Goal: Information Seeking & Learning: Learn about a topic

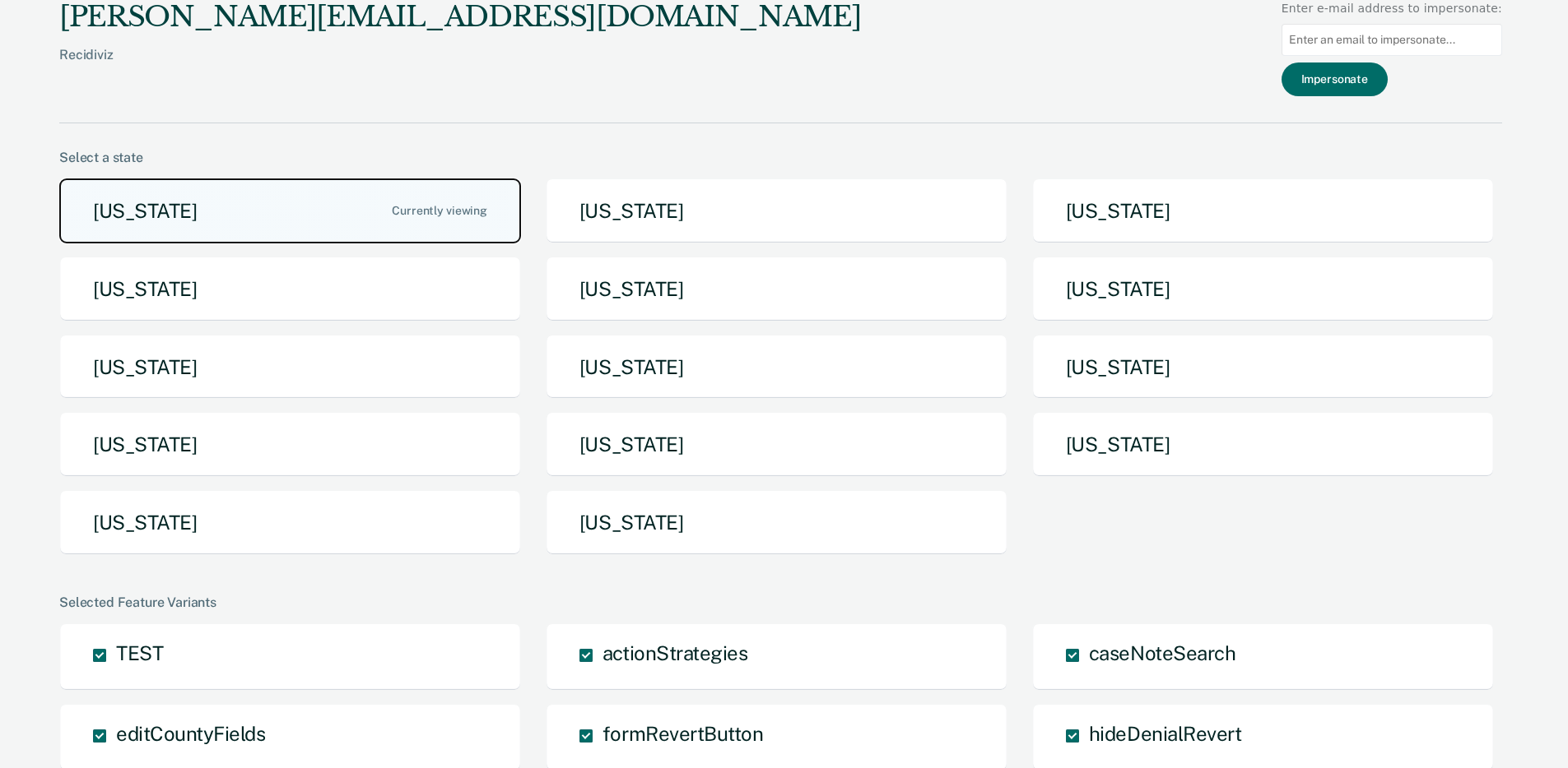
click at [309, 208] on button "[US_STATE]" at bounding box center [290, 211] width 461 height 65
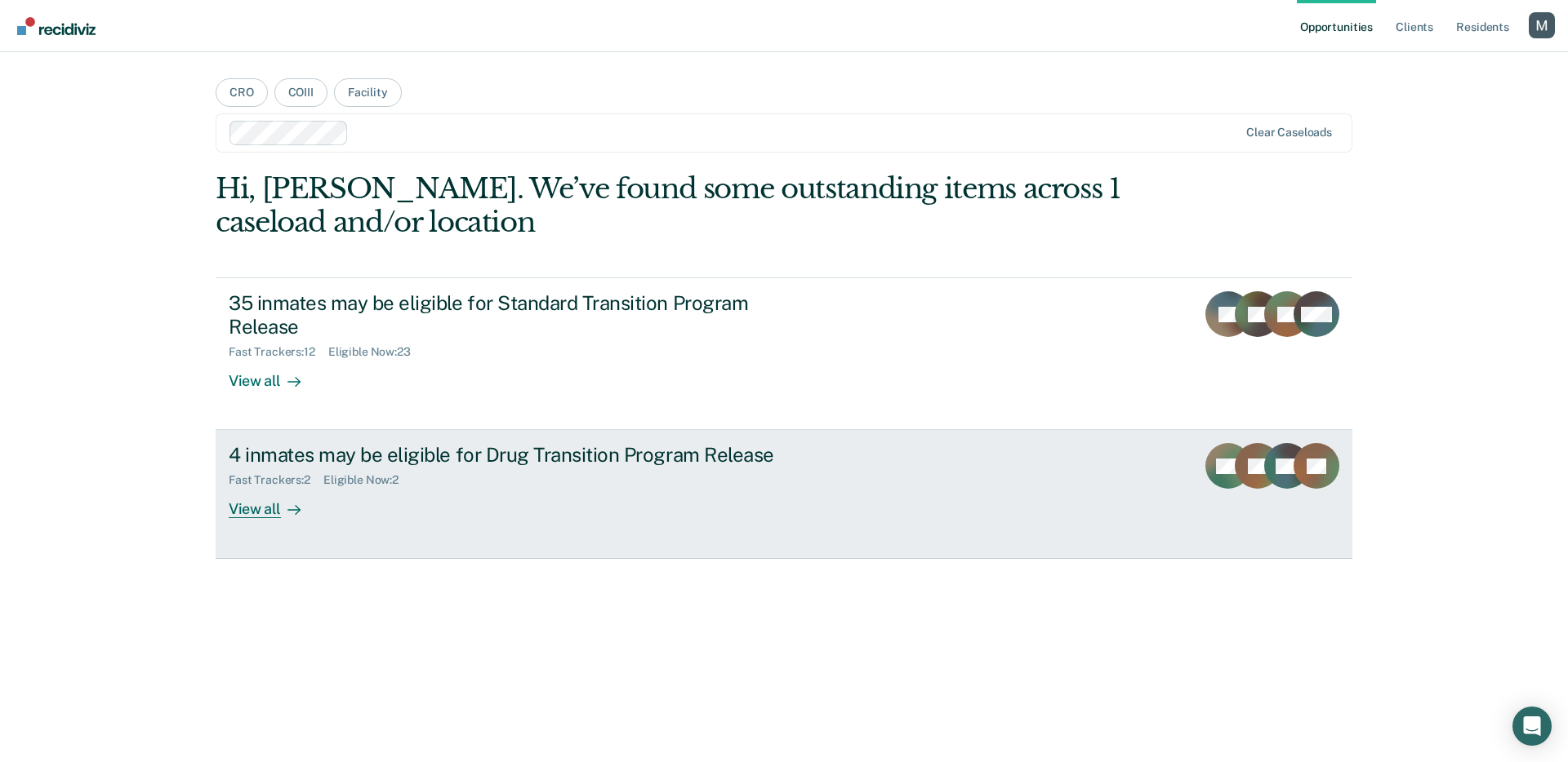
click at [484, 449] on div "4 inmates may be eligible for Drug Transition Program Release" at bounding box center [516, 455] width 573 height 24
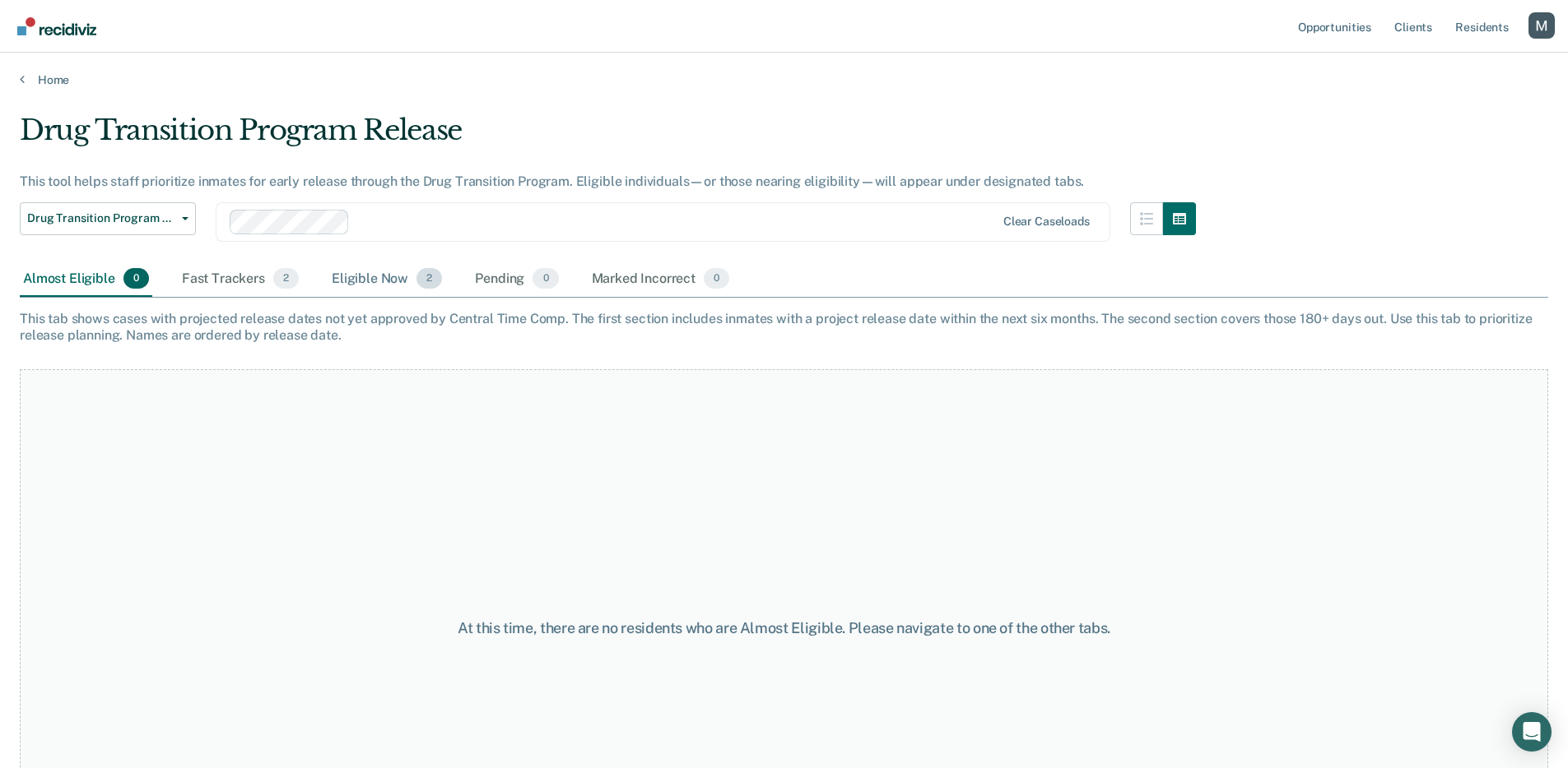
click at [367, 289] on div "Eligible Now 2" at bounding box center [386, 279] width 117 height 36
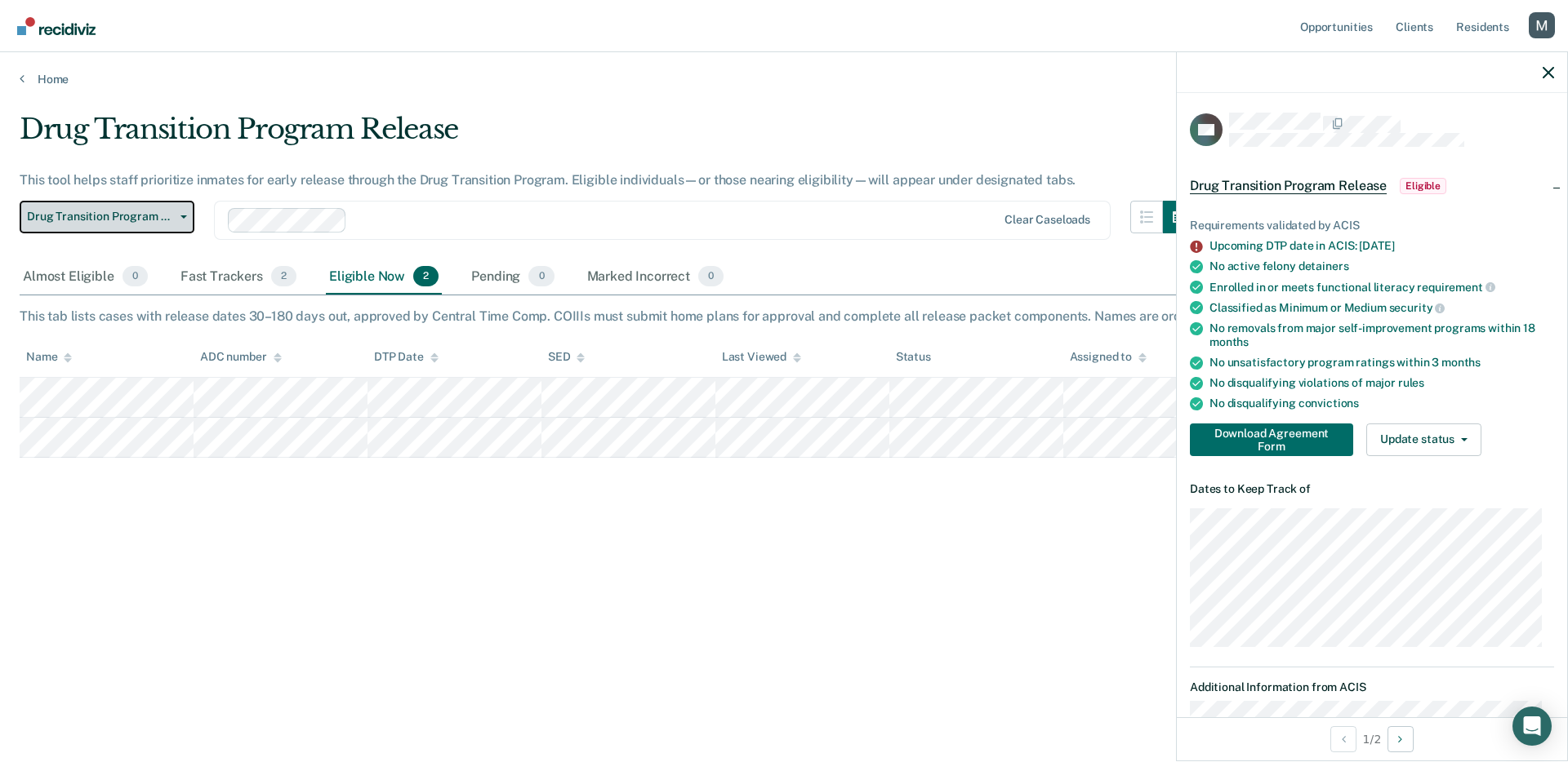
click at [132, 223] on span "Drug Transition Program Release" at bounding box center [100, 217] width 147 height 14
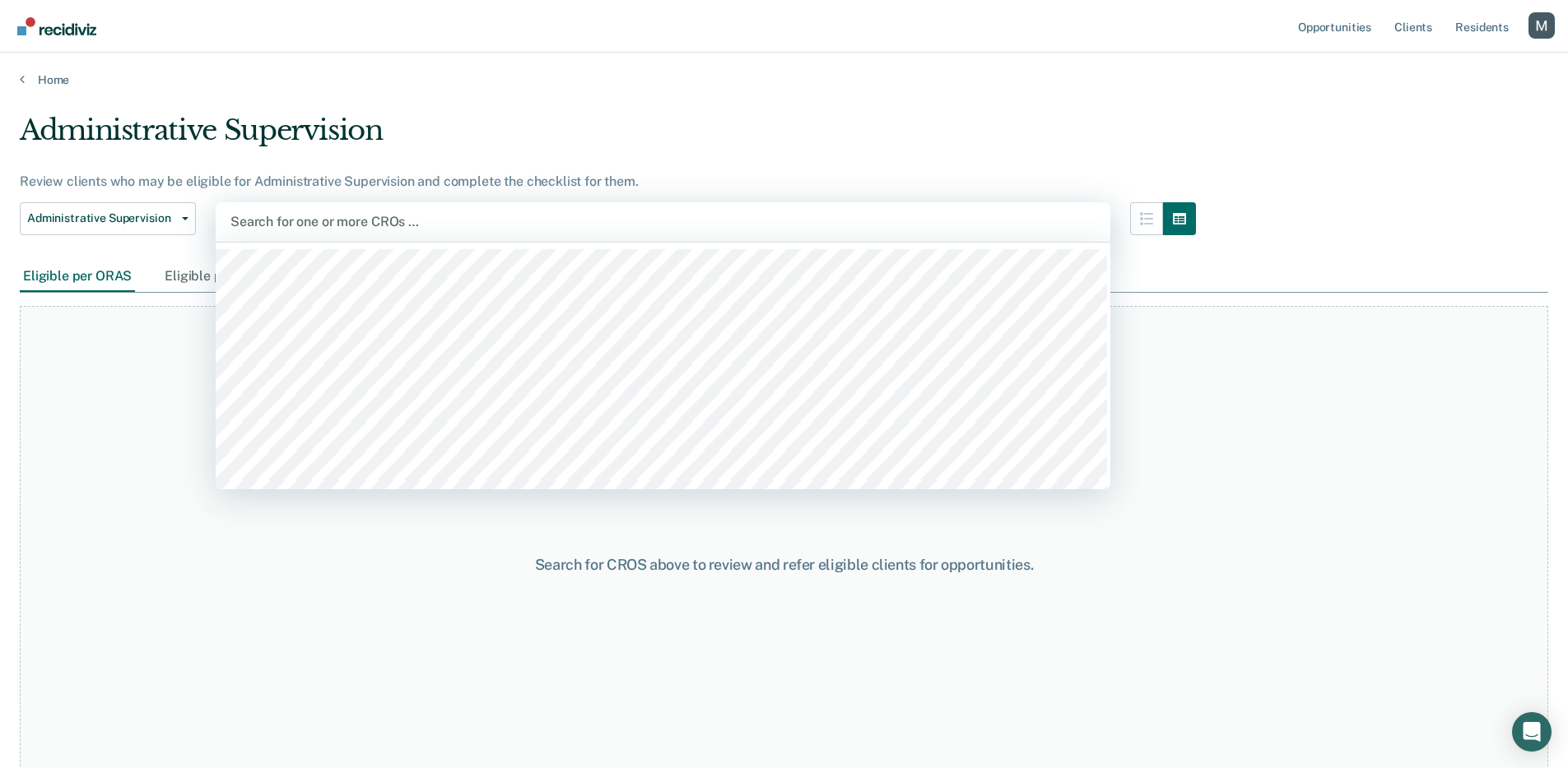
click at [455, 223] on div at bounding box center [663, 221] width 865 height 19
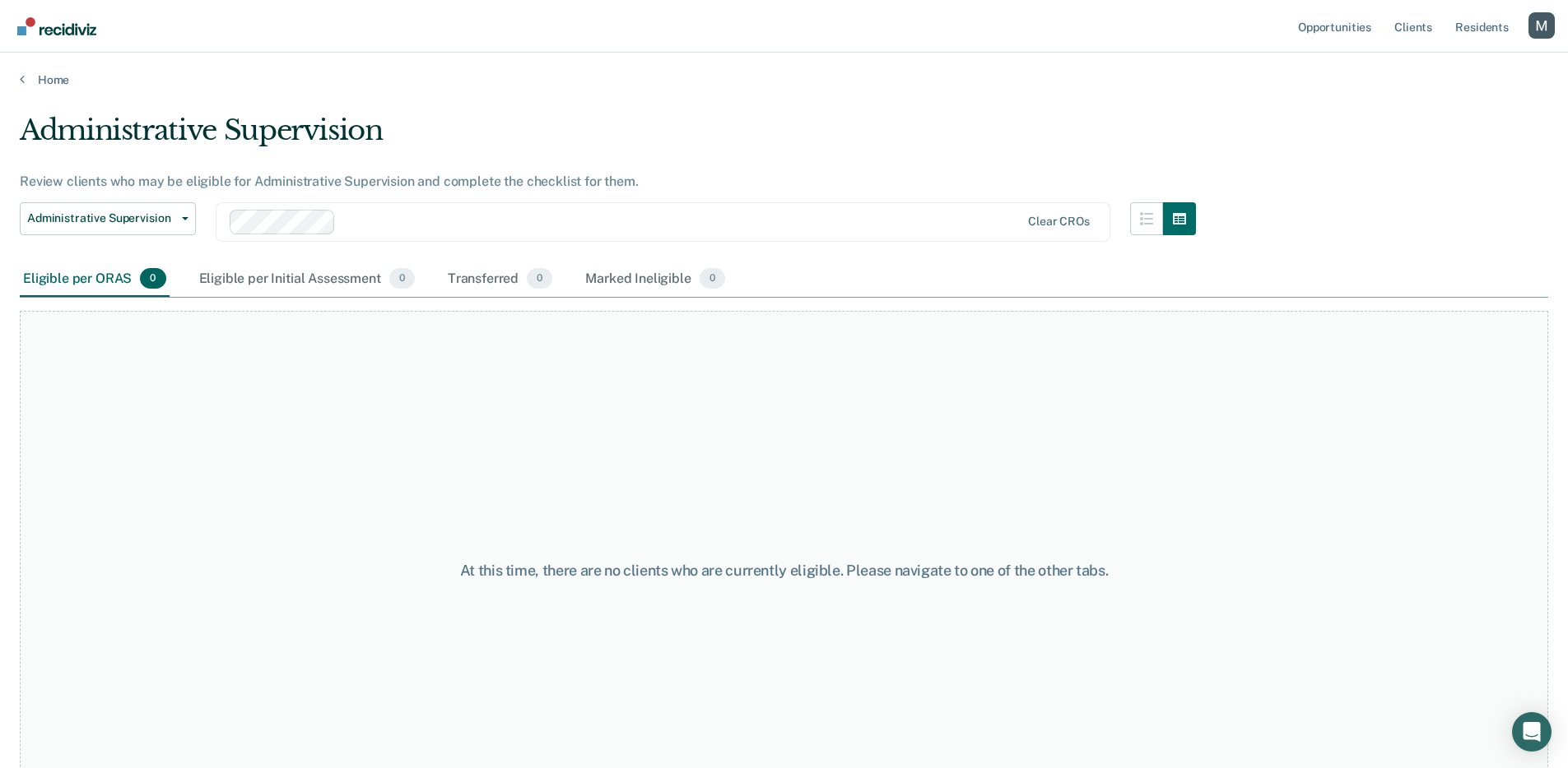
click at [468, 225] on div at bounding box center [682, 221] width 678 height 19
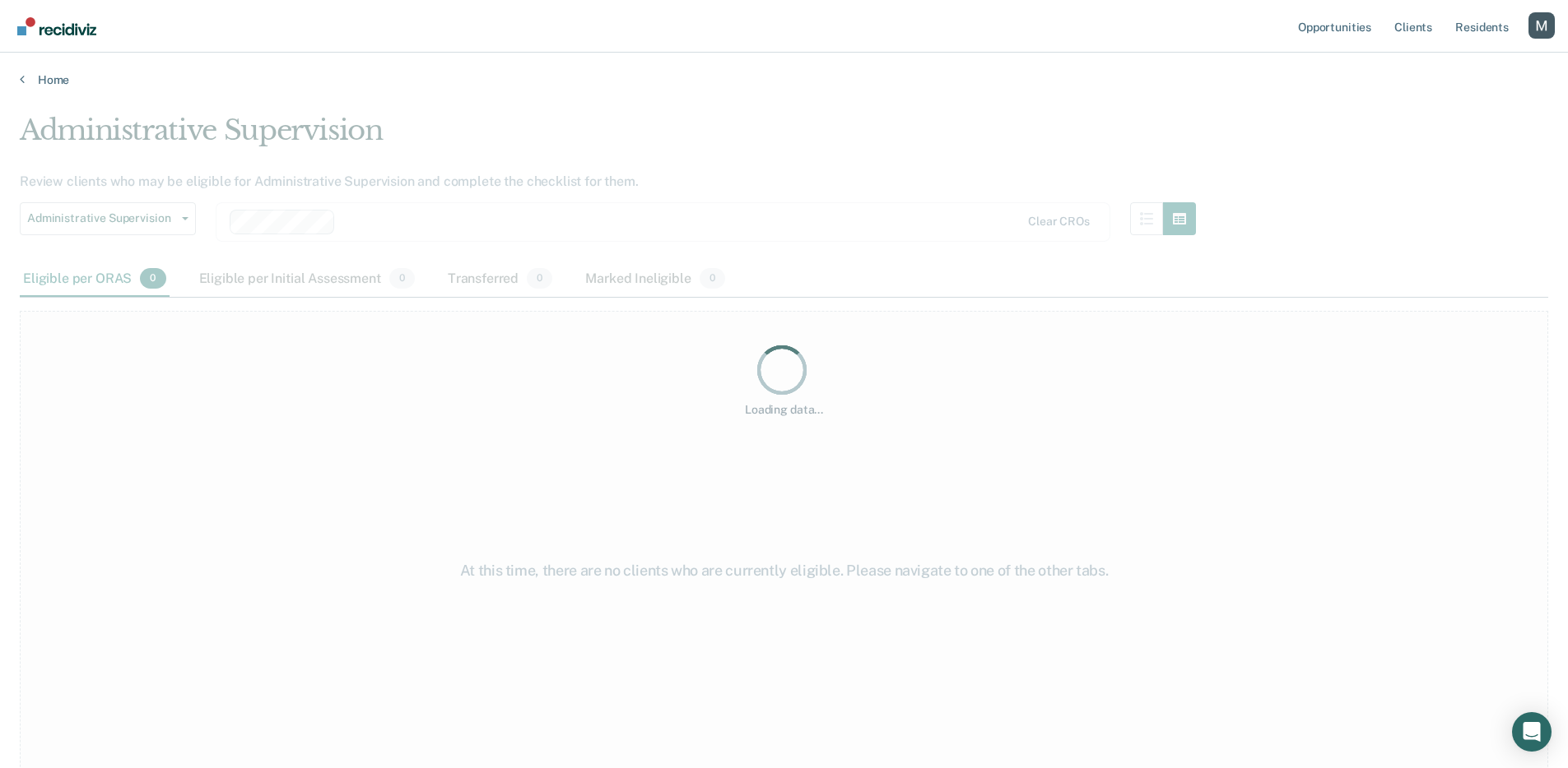
click at [458, 269] on div "Loading data..." at bounding box center [784, 379] width 1528 height 531
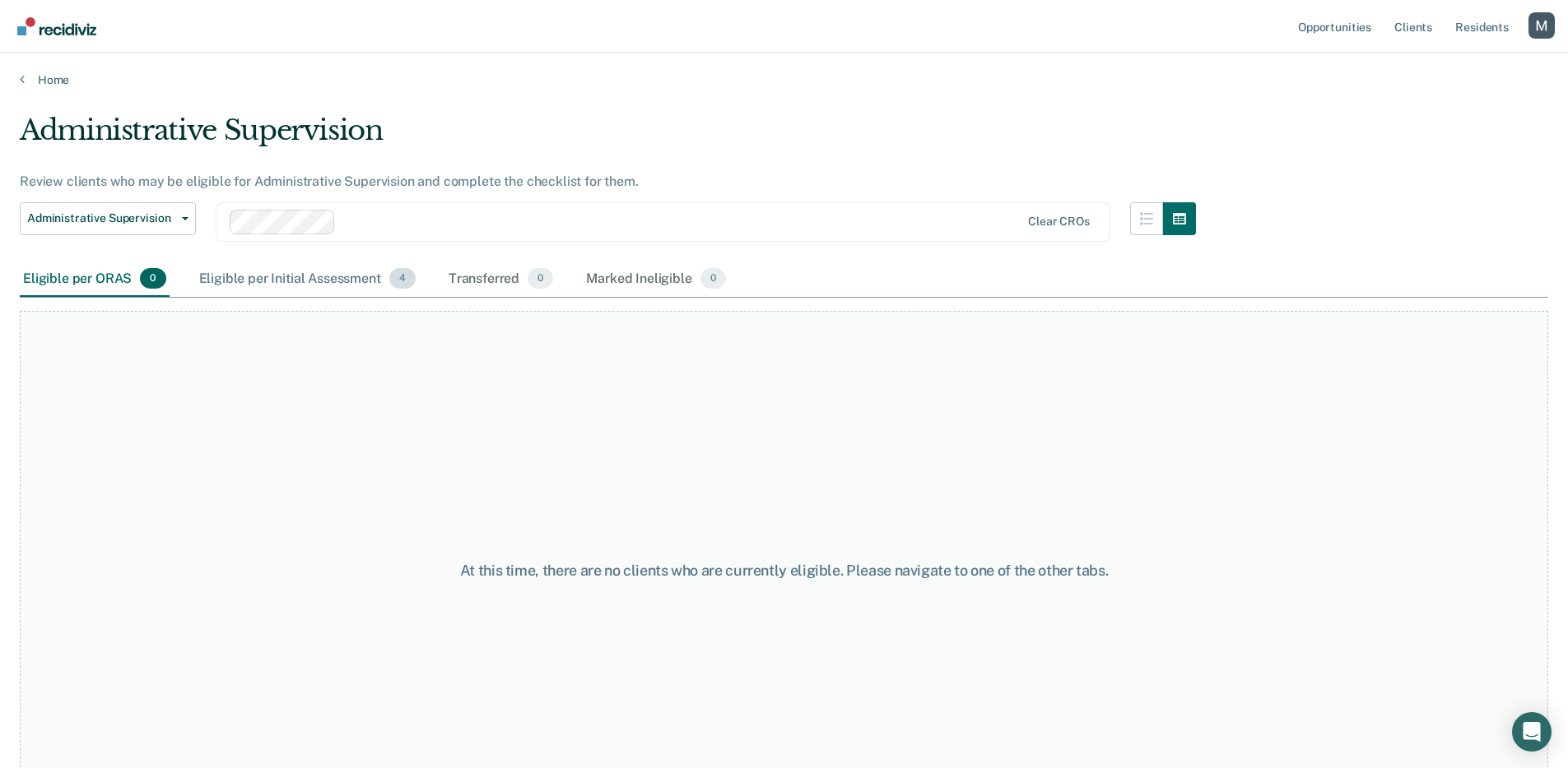
click at [357, 273] on div "Eligible per Initial Assessment 4" at bounding box center [307, 279] width 223 height 36
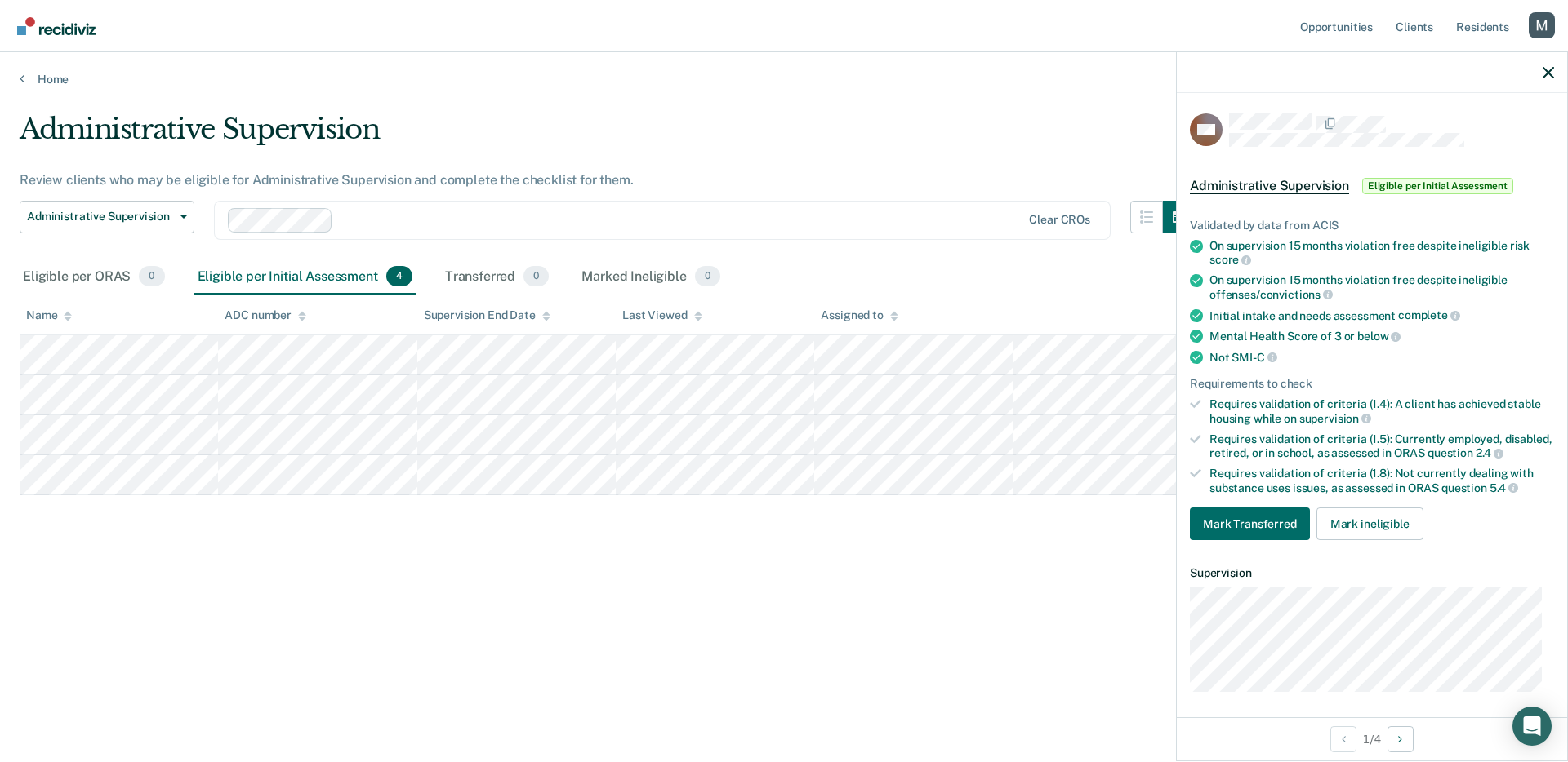
click at [1466, 138] on div at bounding box center [1391, 130] width 325 height 34
click at [1468, 139] on div at bounding box center [1391, 130] width 325 height 34
